Goal: Information Seeking & Learning: Learn about a topic

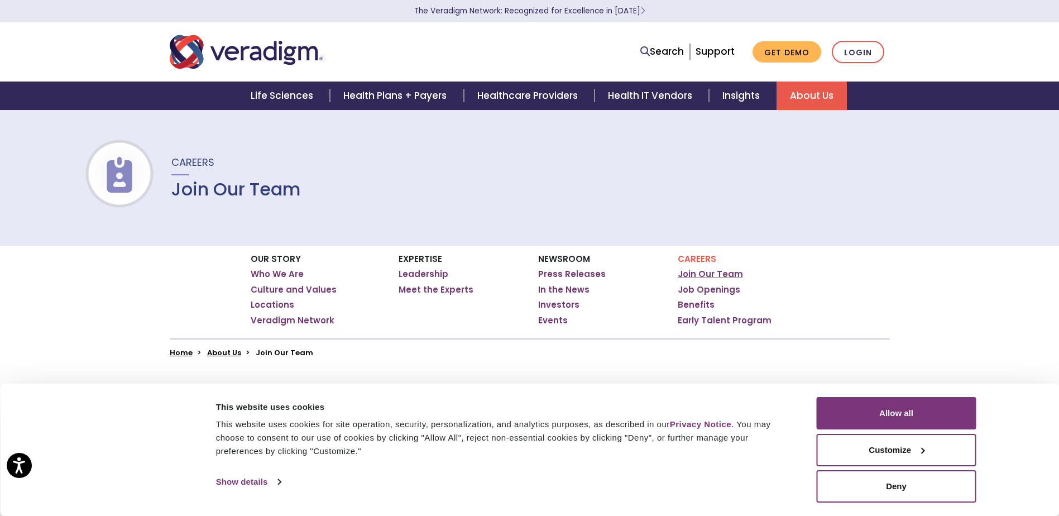
click at [701, 274] on link "Join Our Team" at bounding box center [710, 274] width 65 height 11
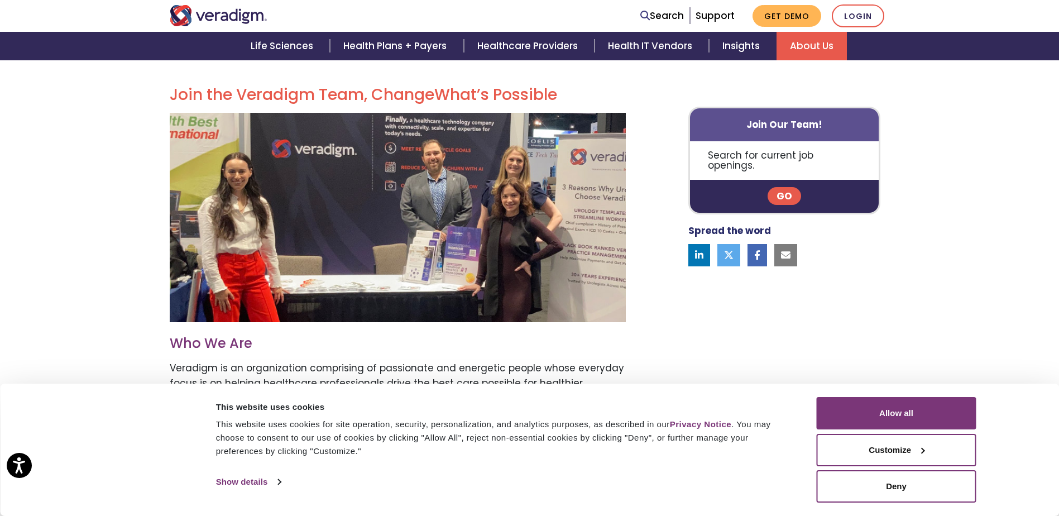
scroll to position [279, 0]
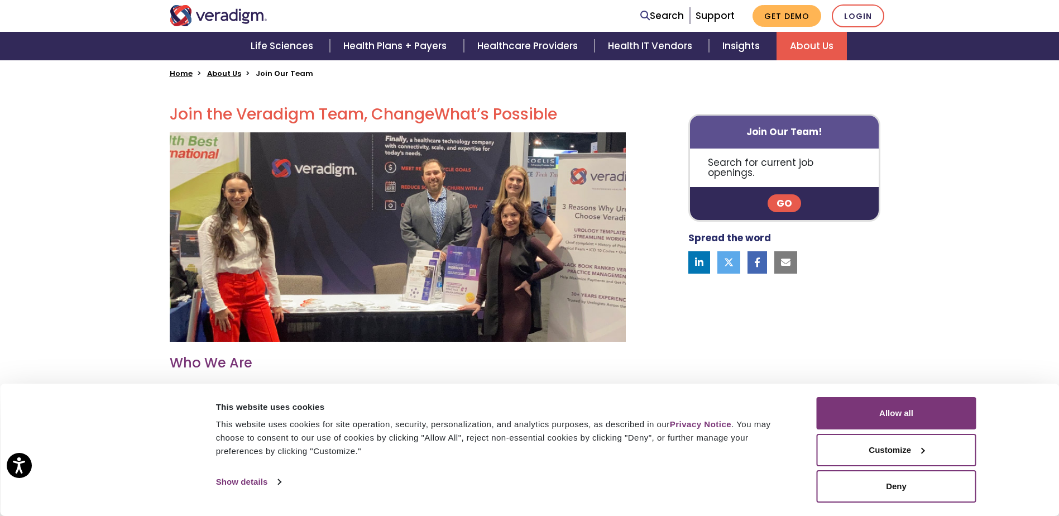
click at [791, 194] on link "Go" at bounding box center [785, 203] width 34 height 18
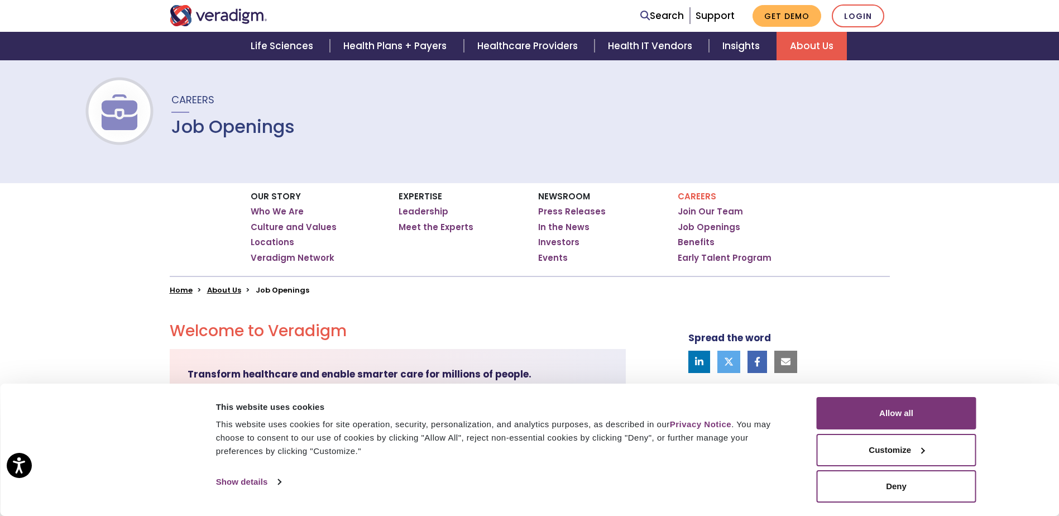
scroll to position [223, 0]
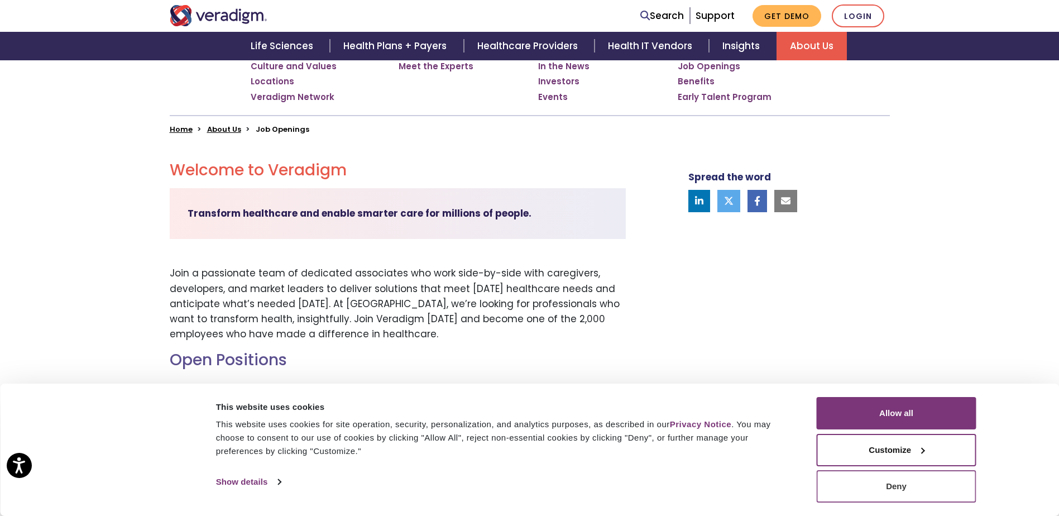
click at [895, 491] on button "Deny" at bounding box center [897, 486] width 160 height 32
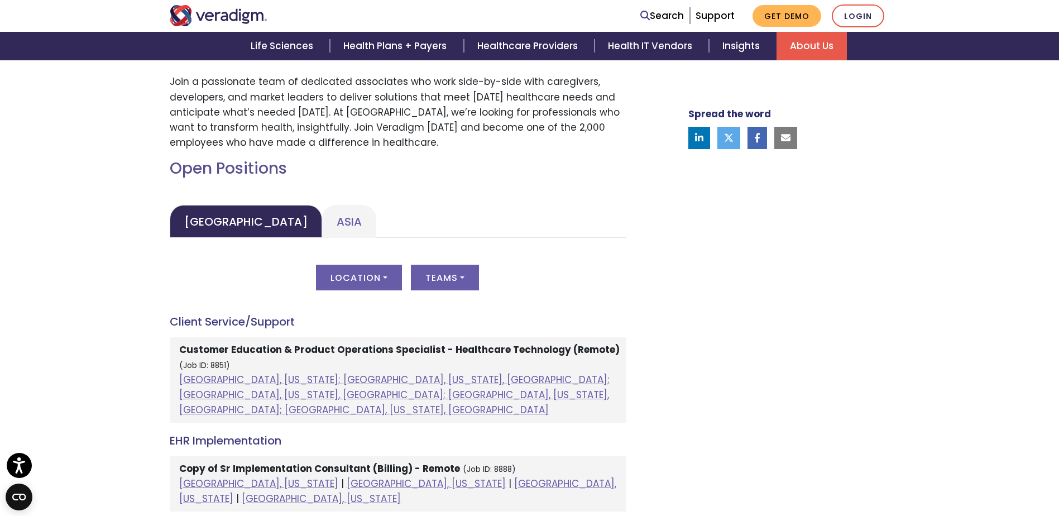
scroll to position [279, 0]
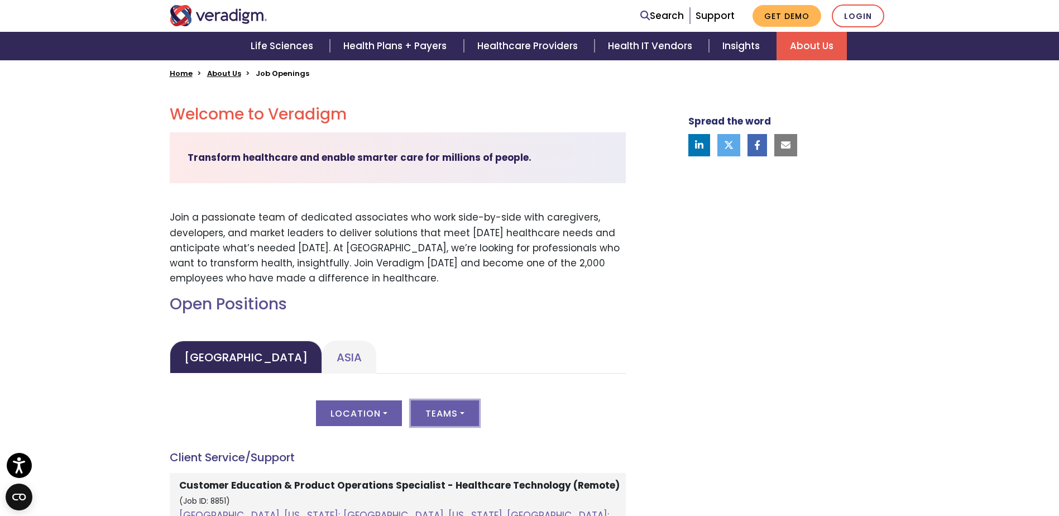
click at [456, 408] on button "Teams" at bounding box center [445, 413] width 68 height 26
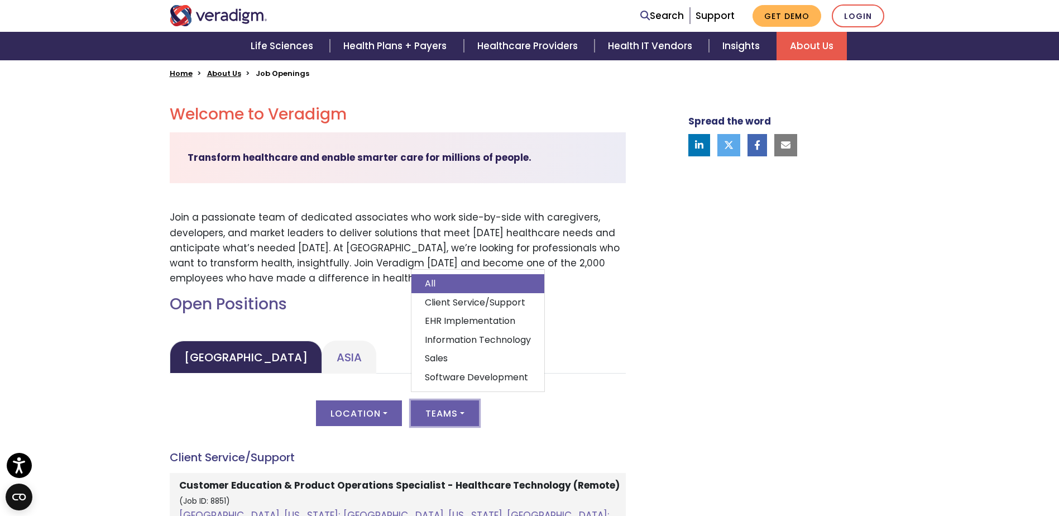
click at [596, 420] on div "Location All Albuquerque, New Mexico; Dallas, Texas, United States; Kansas City…" at bounding box center [398, 419] width 456 height 39
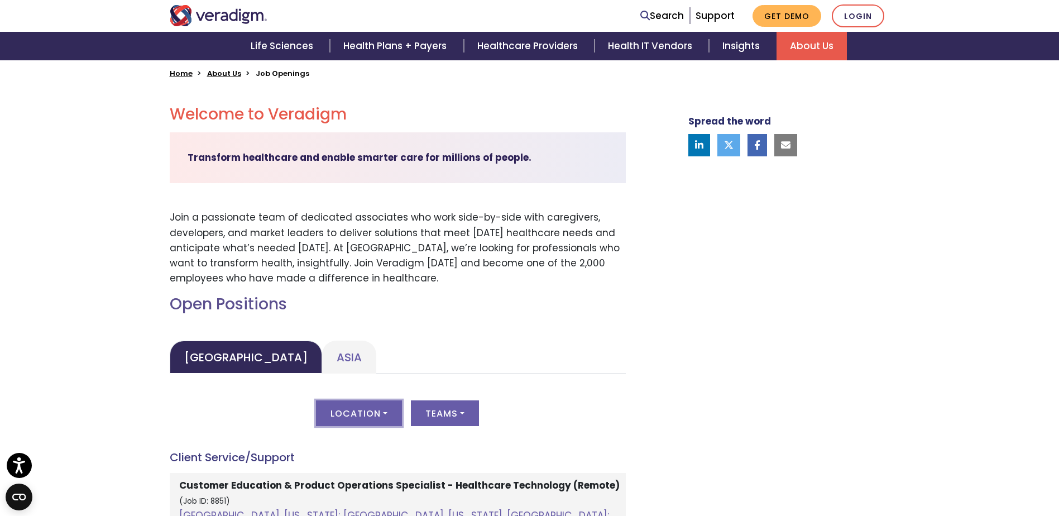
click at [384, 413] on button "Location" at bounding box center [359, 413] width 86 height 26
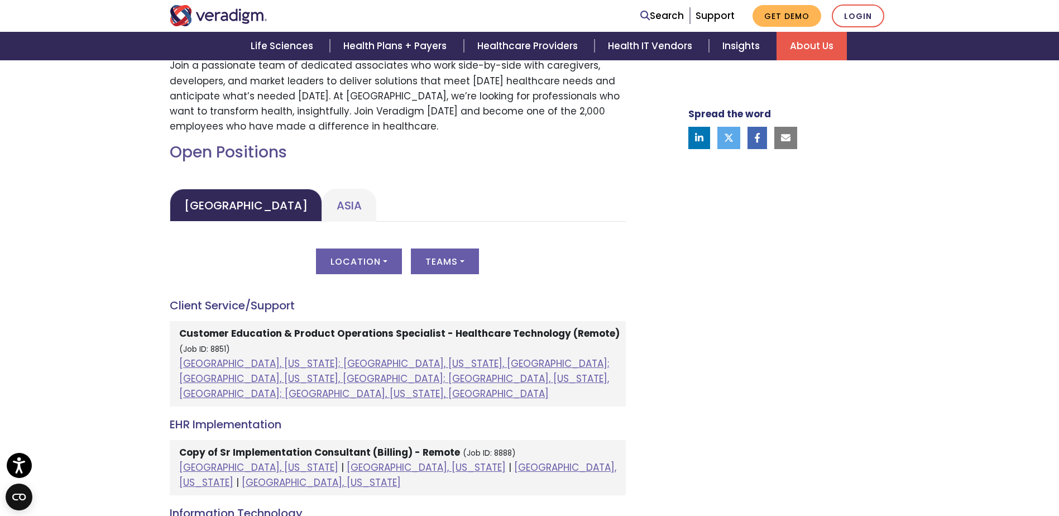
scroll to position [447, 0]
